Goal: Task Accomplishment & Management: Manage account settings

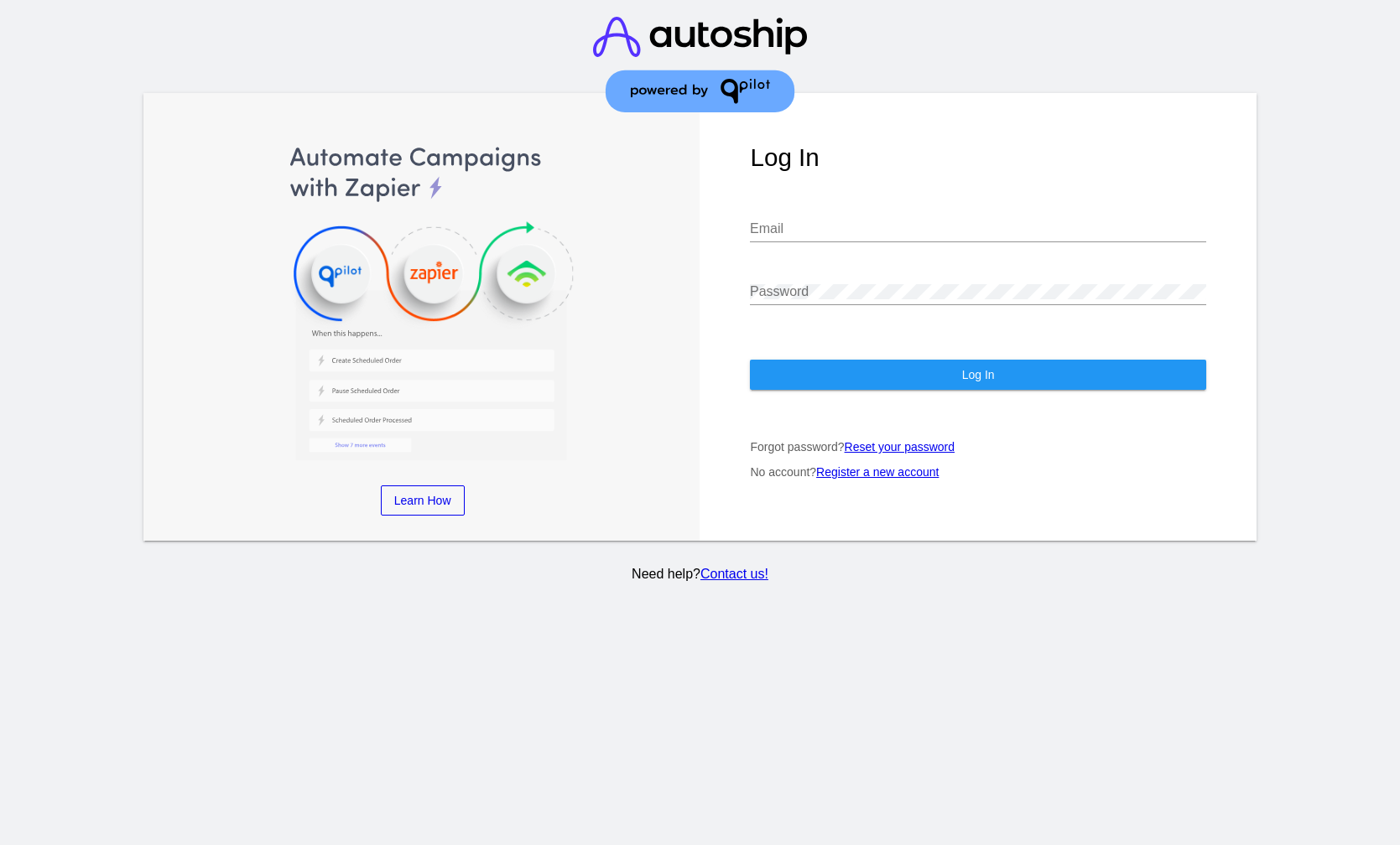
type input "[EMAIL_ADDRESS][DOMAIN_NAME]"
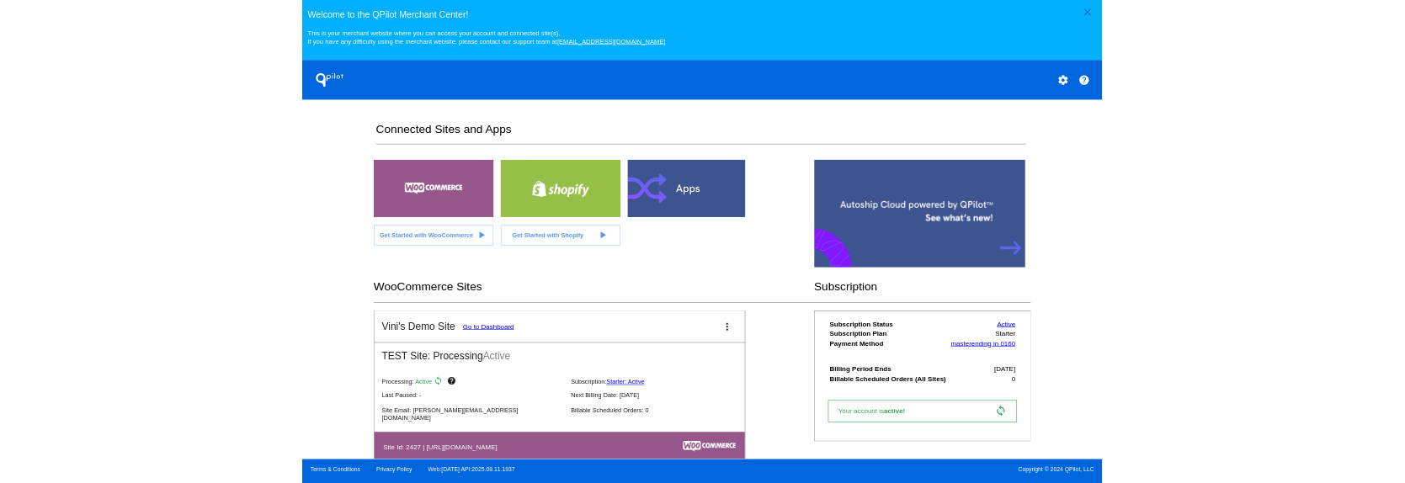
scroll to position [43, 0]
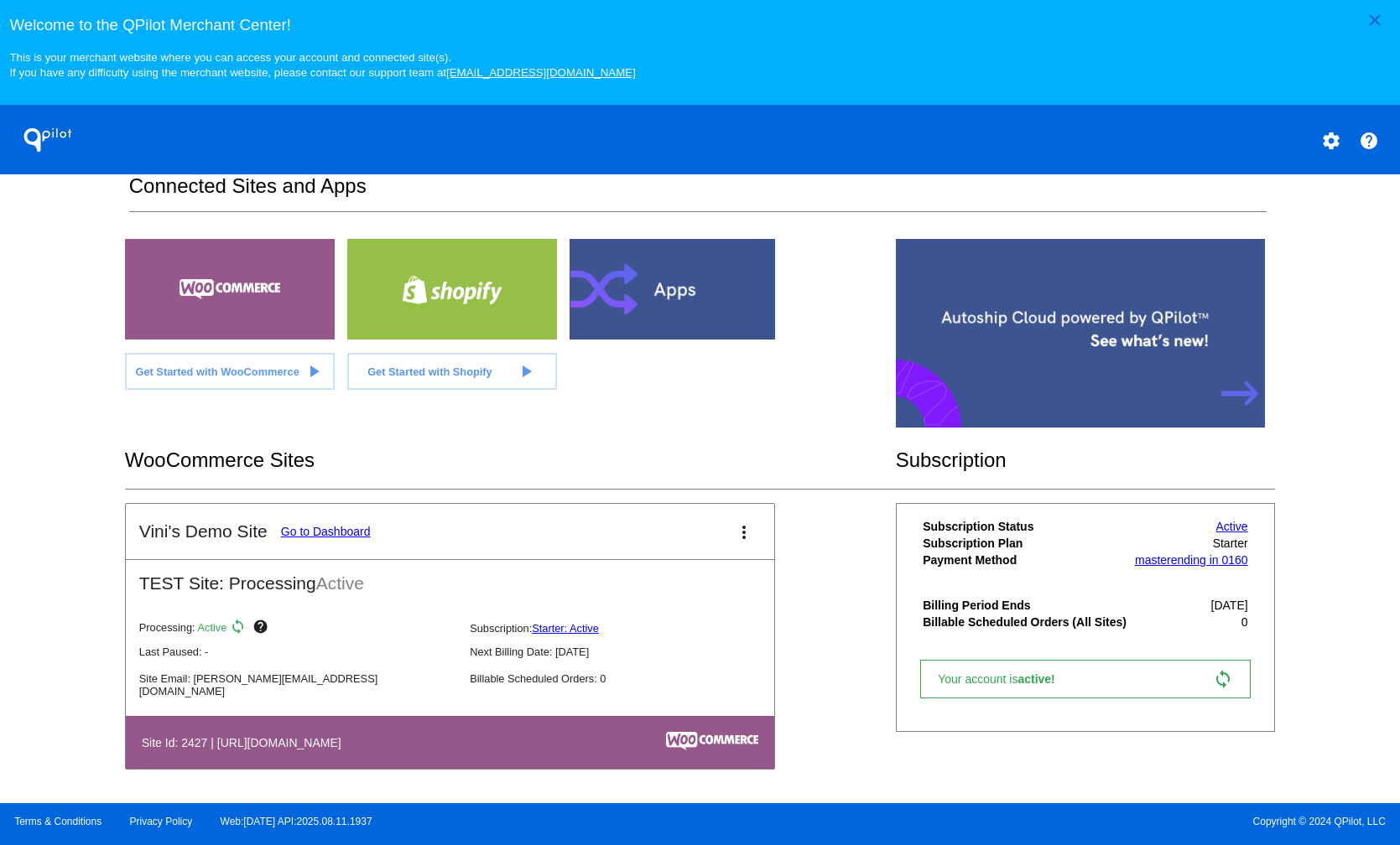
click at [664, 220] on section "Connected Sites and Apps Get Started with WooCommerce play_arrow Get Started wi…" at bounding box center [700, 488] width 1150 height 628
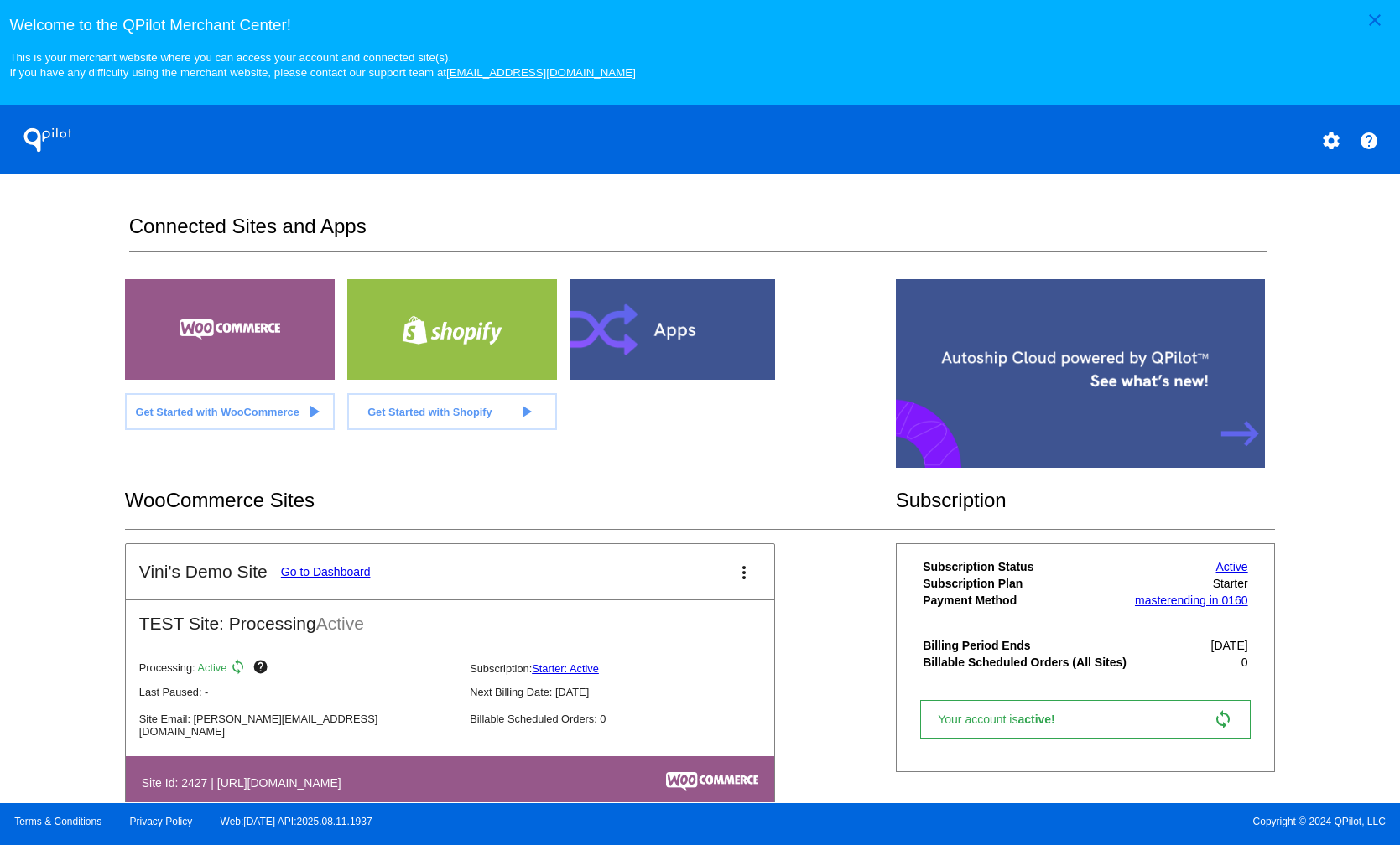
click at [316, 480] on mat-card-title "Vini's Demo Site Go to Dashboard" at bounding box center [255, 572] width 231 height 20
click at [318, 480] on mat-card-header "Vini's Demo Site Go to Dashboard more_vert" at bounding box center [449, 572] width 649 height 56
click at [347, 480] on link "Go to Dashboard" at bounding box center [326, 571] width 90 height 13
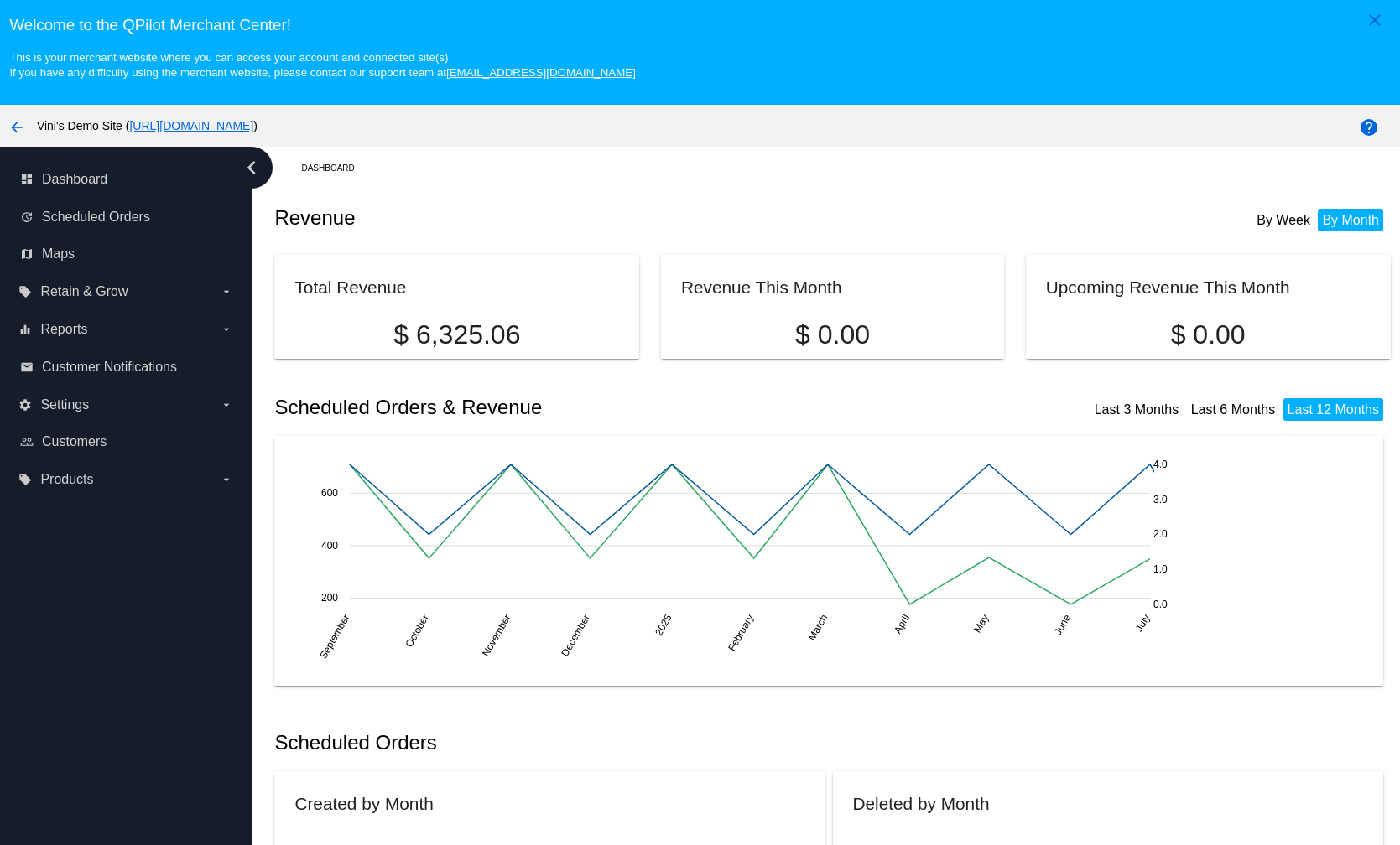
drag, startPoint x: 436, startPoint y: 133, endPoint x: 131, endPoint y: 138, distance: 305.0
click at [131, 138] on div "arrow_back Vini's Demo Site ( [URL][DOMAIN_NAME] )" at bounding box center [583, 126] width 1167 height 34
click at [77, 132] on span "Vini's Demo Site ( [URL][DOMAIN_NAME] )" at bounding box center [146, 126] width 220 height 13
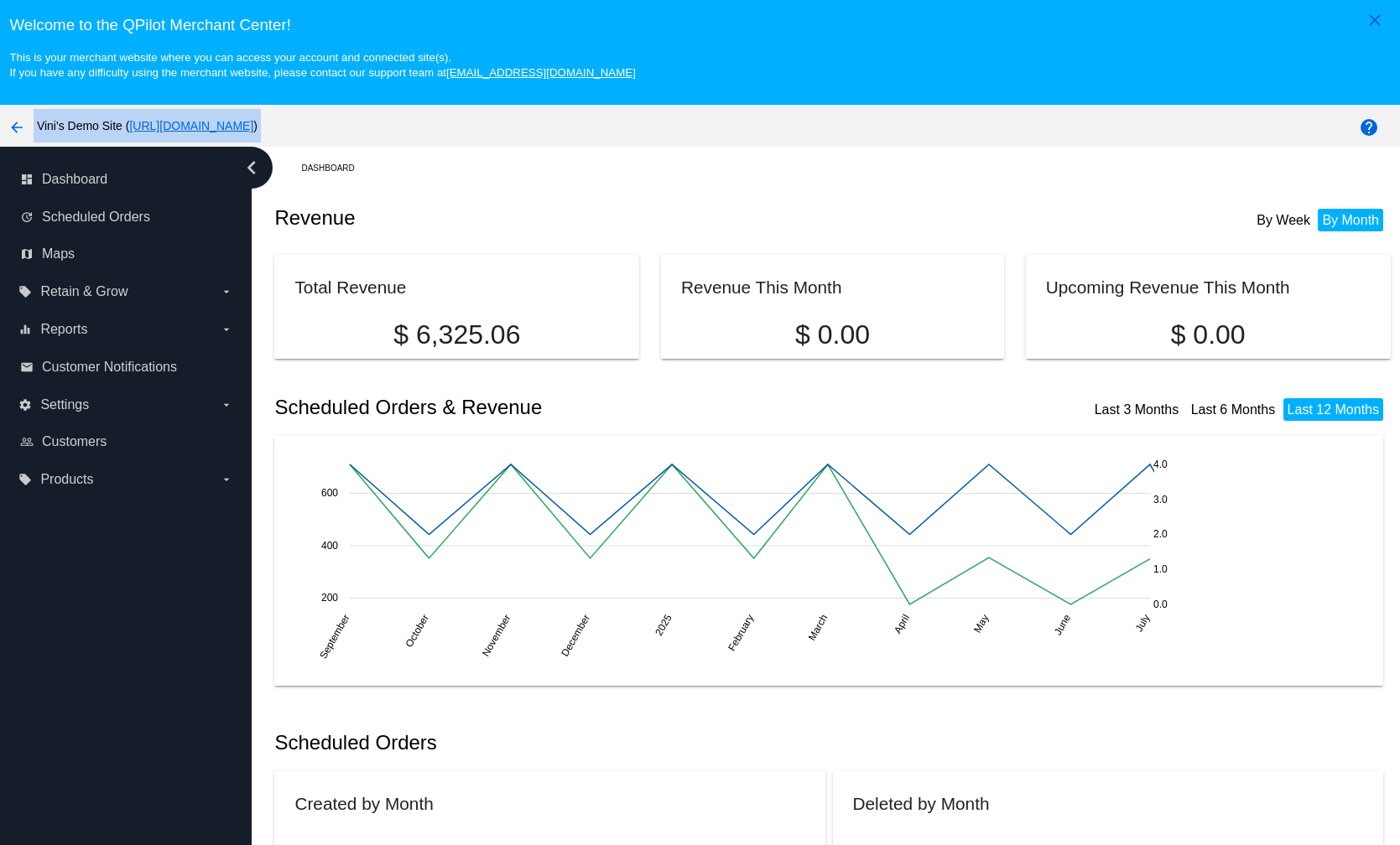
click at [37, 121] on span "Vini's Demo Site ( [URL][DOMAIN_NAME] )" at bounding box center [146, 126] width 220 height 13
drag, startPoint x: 42, startPoint y: 125, endPoint x: 124, endPoint y: 128, distance: 82.1
click at [124, 128] on span "Vini's Demo Site ( [URL][DOMAIN_NAME] )" at bounding box center [146, 126] width 220 height 13
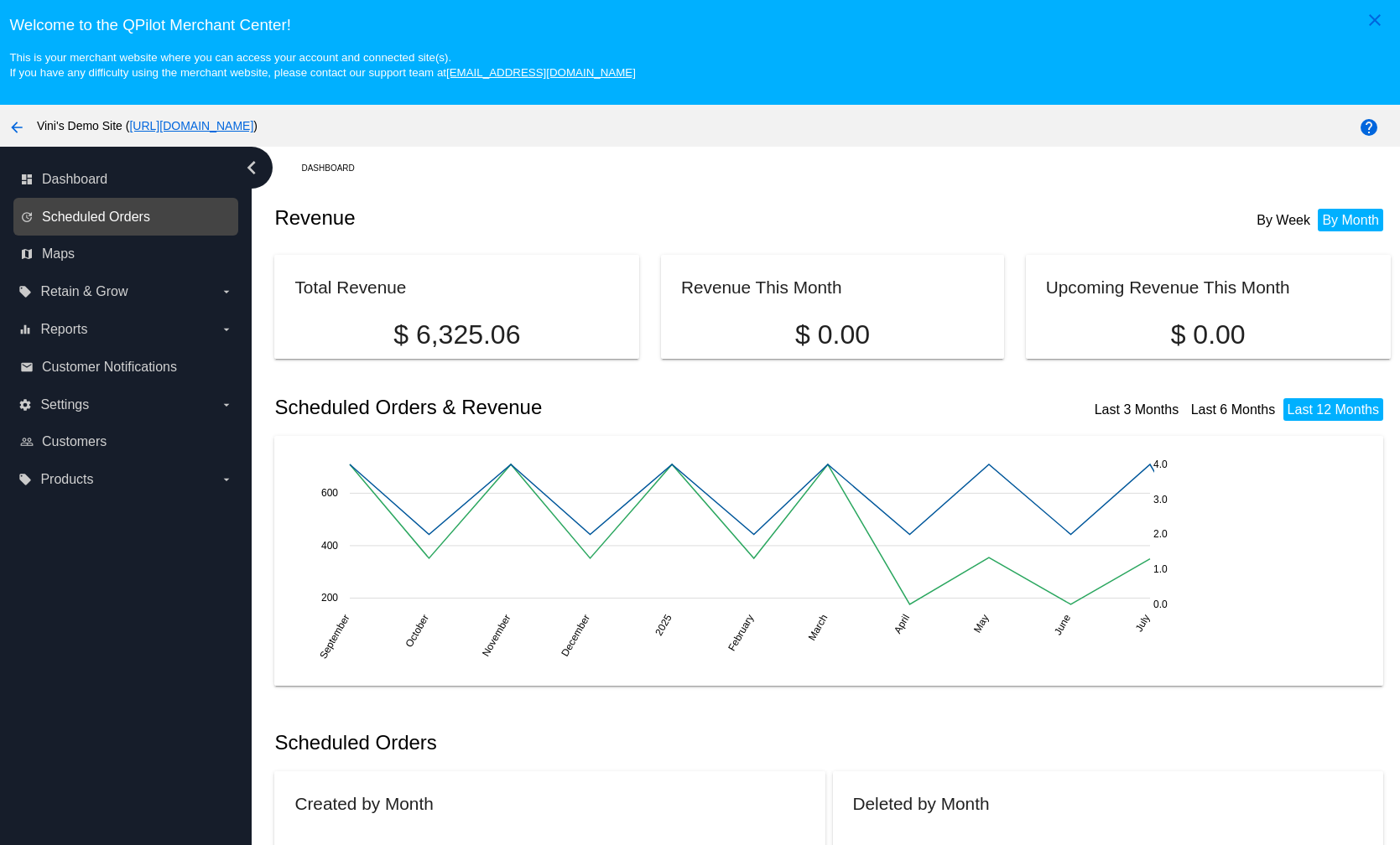
click at [77, 215] on span "Scheduled Orders" at bounding box center [96, 216] width 109 height 15
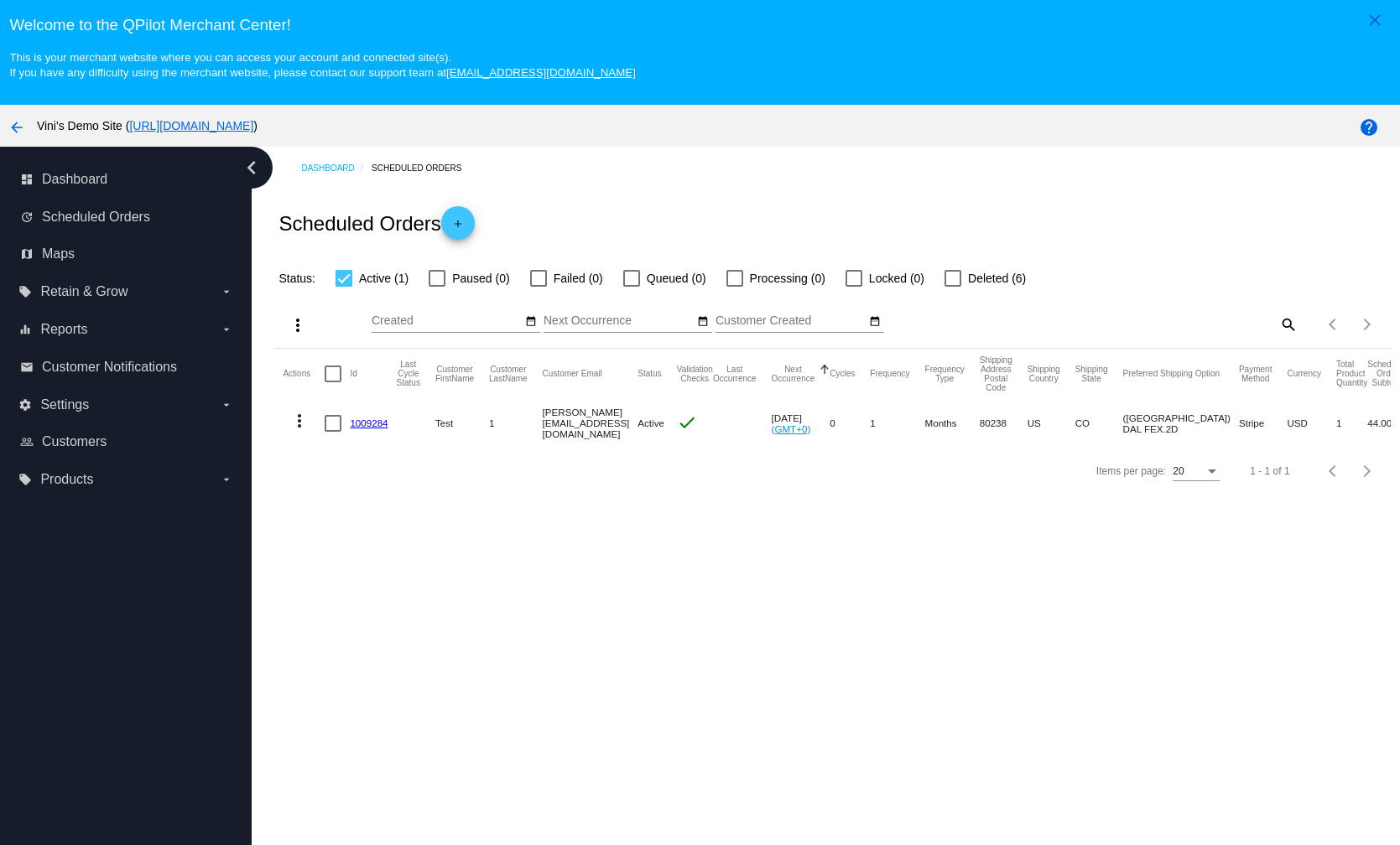
click at [367, 423] on link "1009284" at bounding box center [369, 422] width 38 height 11
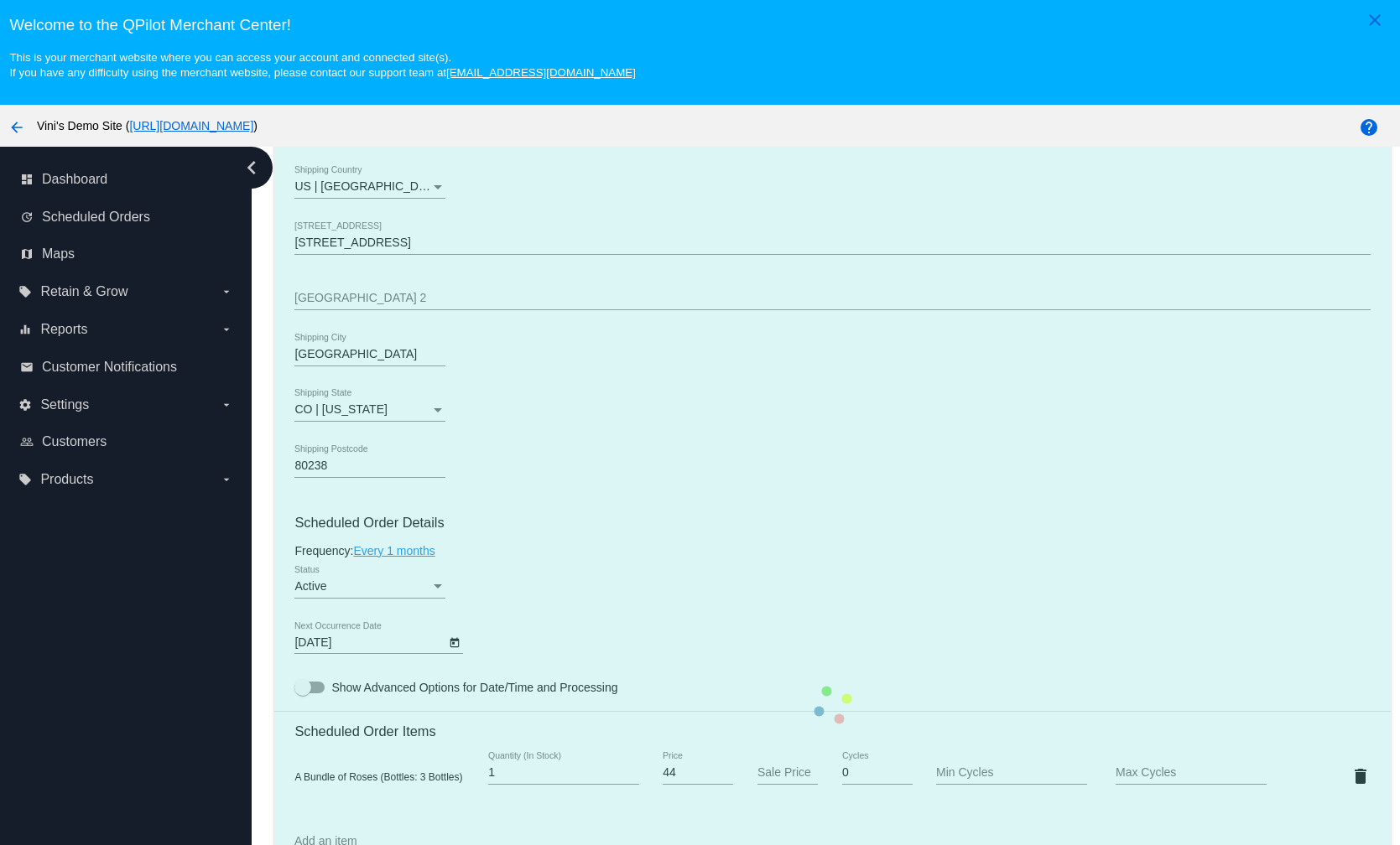
scroll to position [978, 0]
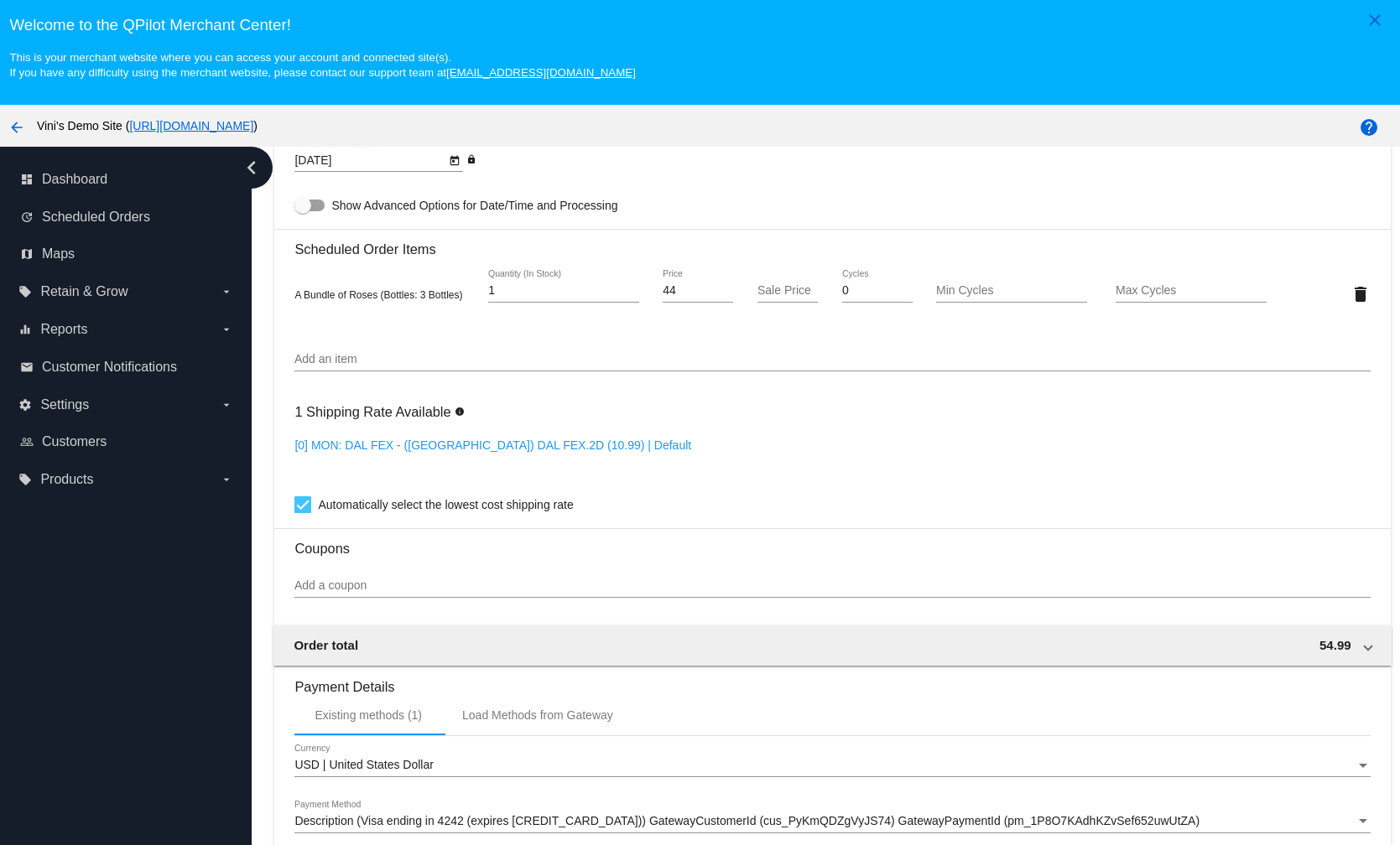
click at [431, 358] on input "Add an item" at bounding box center [831, 359] width 1075 height 13
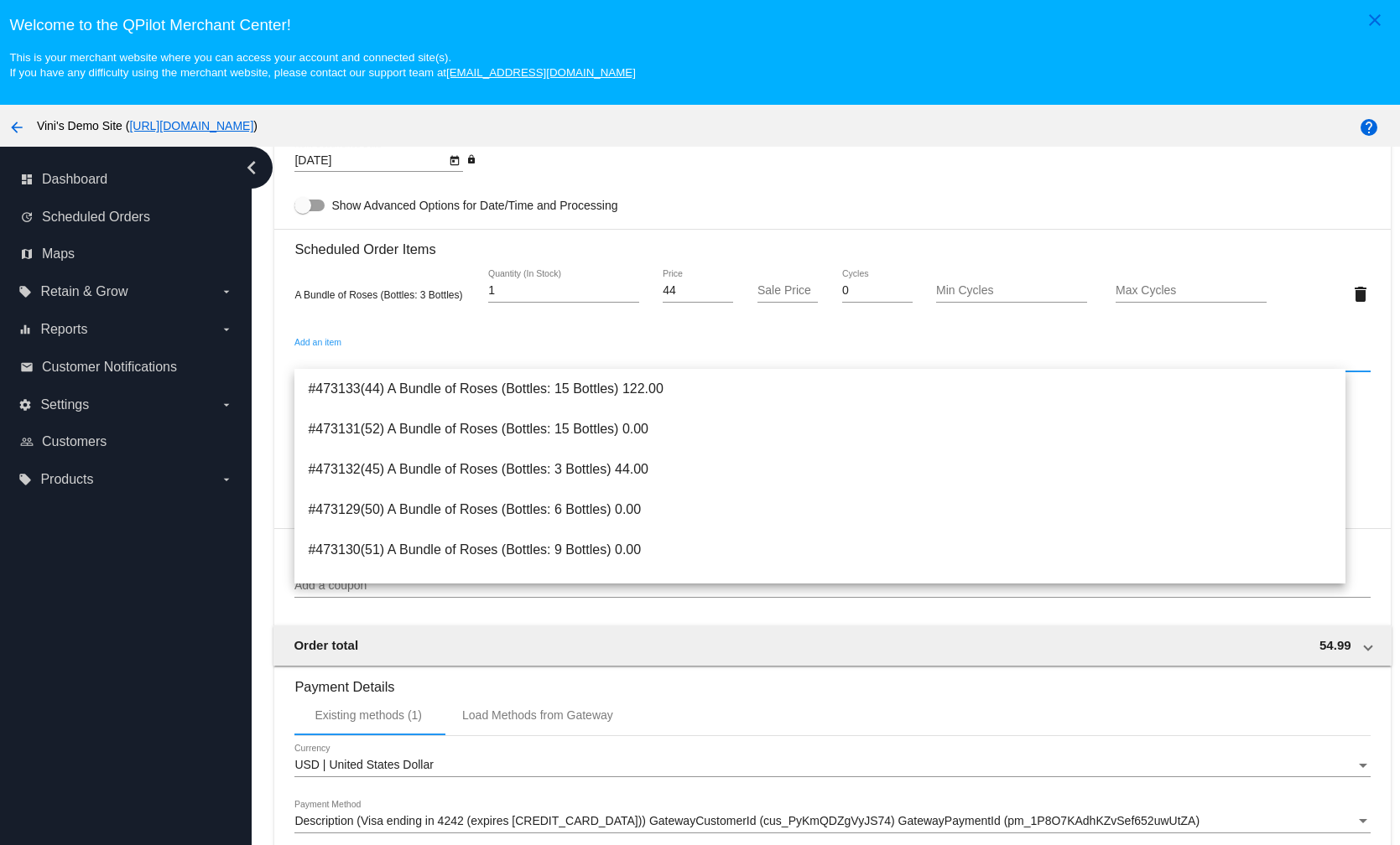
click at [21, 125] on mat-icon "arrow_back" at bounding box center [17, 128] width 20 height 20
